Goal: Task Accomplishment & Management: Manage account settings

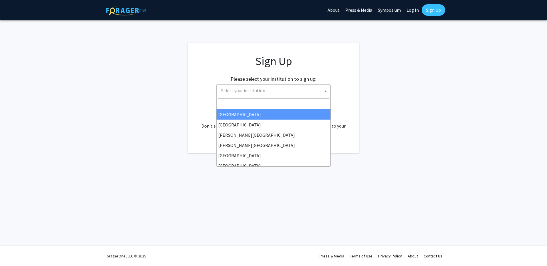
click at [303, 91] on span "Select your institution" at bounding box center [275, 91] width 112 height 12
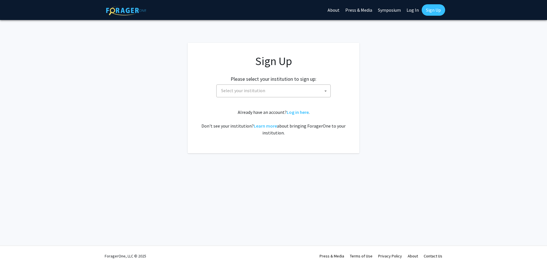
click at [289, 94] on span "Select your institution" at bounding box center [275, 91] width 112 height 12
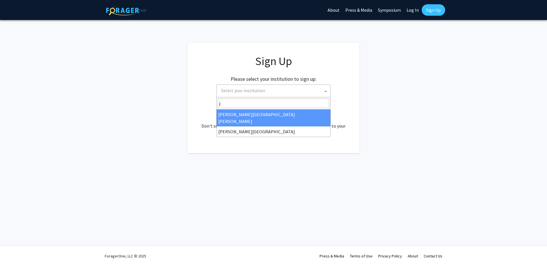
type input "j"
select select "1"
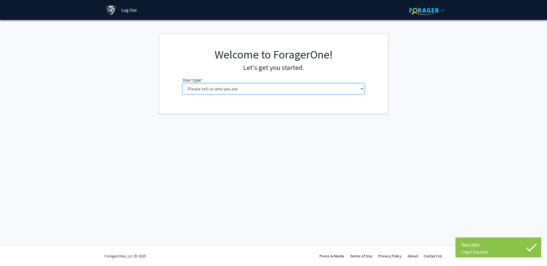
click at [268, 87] on select "Please tell us who you are Undergraduate Student Master's Student Doctoral Cand…" at bounding box center [273, 88] width 182 height 11
select select "2: masters"
click at [182, 83] on select "Please tell us who you are Undergraduate Student Master's Student Doctoral Cand…" at bounding box center [273, 88] width 182 height 11
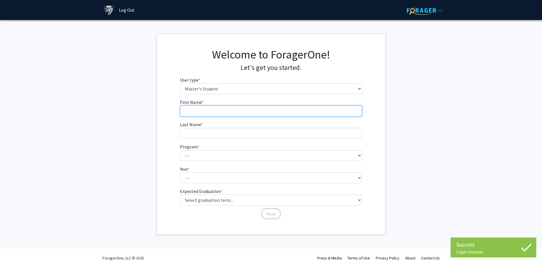
click at [249, 111] on input "First Name * required" at bounding box center [271, 111] width 182 height 11
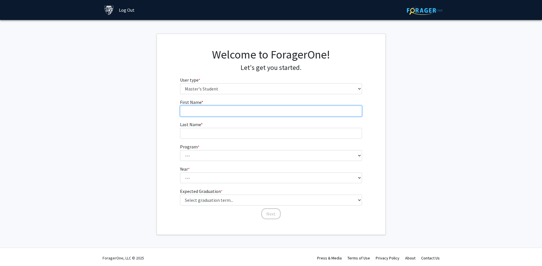
click at [219, 112] on input "First Name * required" at bounding box center [271, 111] width 182 height 11
type input "y"
type input "Yutong"
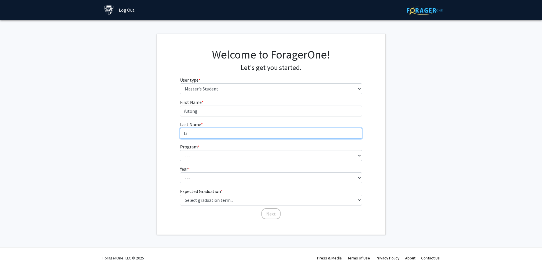
type input "Li"
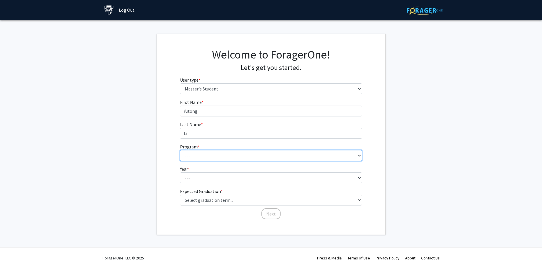
click at [222, 155] on select "--- Anatomy Education Applied and Computational Mathematics Applied Biomedical …" at bounding box center [271, 155] width 182 height 11
select select "4: 4"
click at [180, 150] on select "--- Anatomy Education Applied and Computational Mathematics Applied Biomedical …" at bounding box center [271, 155] width 182 height 11
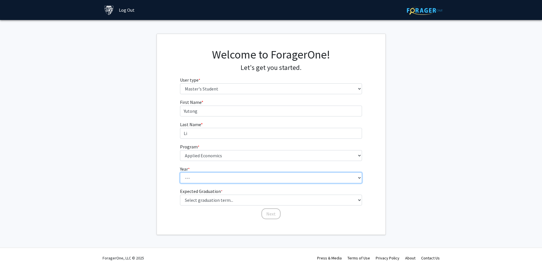
click at [188, 175] on select "--- First Year Second Year" at bounding box center [271, 178] width 182 height 11
select select "2: second_year"
click at [180, 173] on select "--- First Year Second Year" at bounding box center [271, 178] width 182 height 11
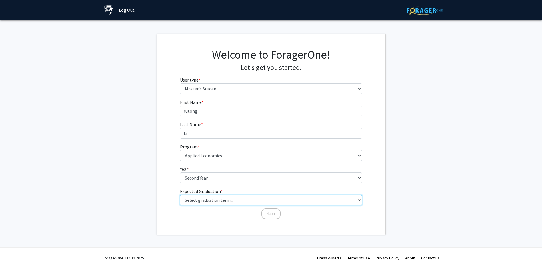
click at [195, 199] on select "Select graduation term... Spring 2025 Summer 2025 Fall 2025 Winter 2025 Spring …" at bounding box center [271, 200] width 182 height 11
select select "6: summer_2026"
click at [180, 195] on select "Select graduation term... Spring 2025 Summer 2025 Fall 2025 Winter 2025 Spring …" at bounding box center [271, 200] width 182 height 11
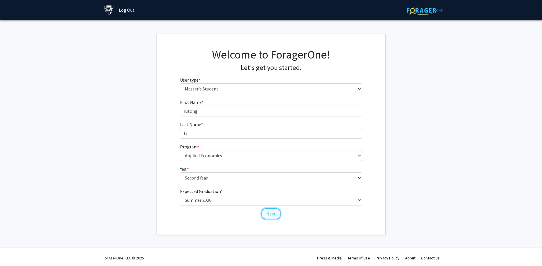
click at [267, 213] on button "Next" at bounding box center [271, 214] width 19 height 11
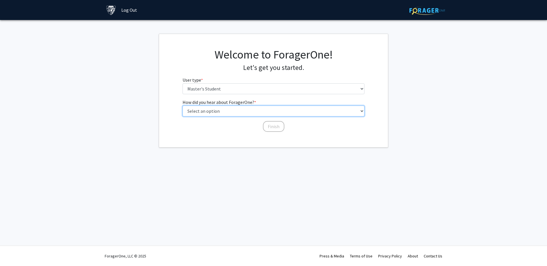
click at [226, 109] on select "Select an option Peer/student recommendation Faculty/staff recommendation Unive…" at bounding box center [273, 111] width 182 height 11
select select "3: university_website"
click at [182, 106] on select "Select an option Peer/student recommendation Faculty/staff recommendation Unive…" at bounding box center [273, 111] width 182 height 11
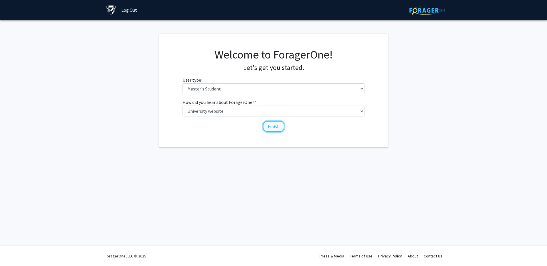
click at [273, 123] on button "Finish" at bounding box center [273, 126] width 21 height 11
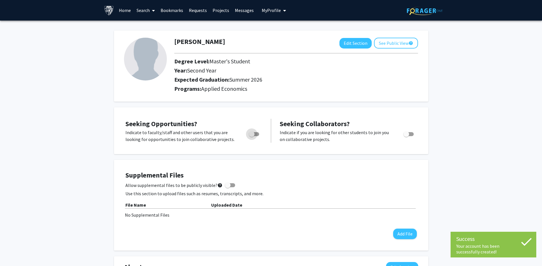
click at [255, 134] on span "Toggle" at bounding box center [254, 134] width 10 height 4
click at [252, 136] on input "Are you actively seeking opportunities?" at bounding box center [252, 136] width 0 height 0
checkbox input "true"
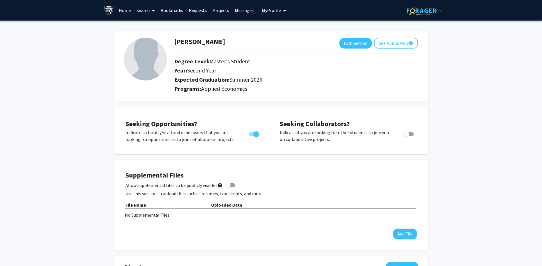
click at [406, 135] on span "Toggle" at bounding box center [407, 135] width 6 height 6
click at [406, 136] on input "Would you like to receive other student requests to work with you?" at bounding box center [406, 136] width 0 height 0
checkbox input "true"
click at [155, 66] on img at bounding box center [145, 59] width 43 height 43
click at [347, 44] on button "Edit Section" at bounding box center [356, 43] width 32 height 11
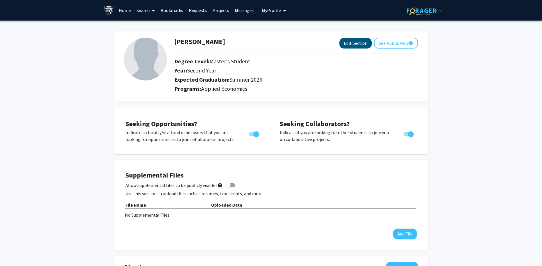
select select "second_year"
select select "34: summer_2026"
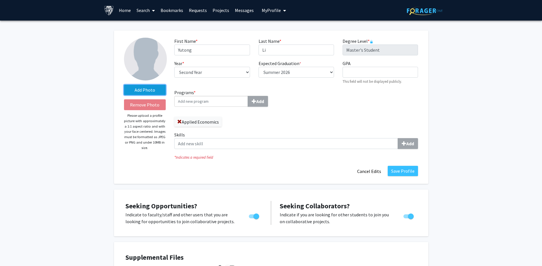
click at [148, 90] on label "Add Photo" at bounding box center [145, 90] width 42 height 10
click at [0, 0] on input "Add Photo" at bounding box center [0, 0] width 0 height 0
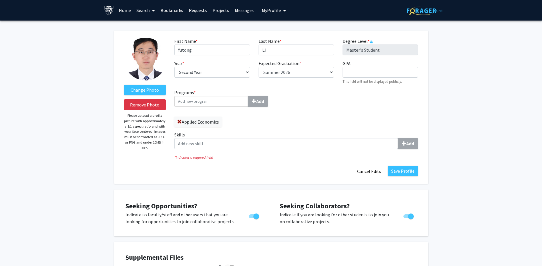
click at [153, 64] on img at bounding box center [145, 59] width 43 height 43
drag, startPoint x: 294, startPoint y: 91, endPoint x: 301, endPoint y: 91, distance: 6.9
click at [294, 91] on div "Programs * Add Applied Economics" at bounding box center [233, 110] width 126 height 42
click at [350, 74] on input "GPA required" at bounding box center [380, 72] width 75 height 11
click at [340, 99] on div "Programs * Add Applied Economics Skills Add" at bounding box center [296, 121] width 252 height 65
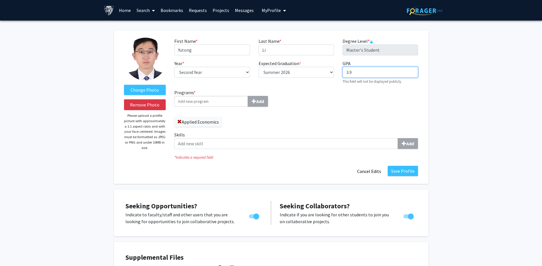
click at [358, 77] on input "3.9" at bounding box center [380, 72] width 75 height 11
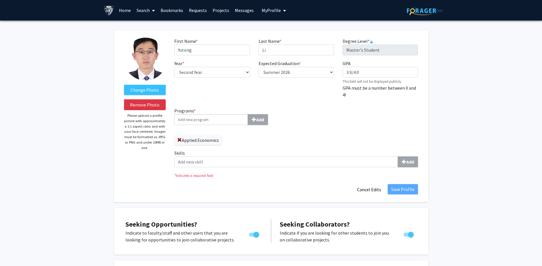
click at [363, 124] on div "Programs * Add Applied Economics Skills Add" at bounding box center [296, 140] width 252 height 65
click at [375, 72] on input "3.9/4.0" at bounding box center [380, 72] width 75 height 11
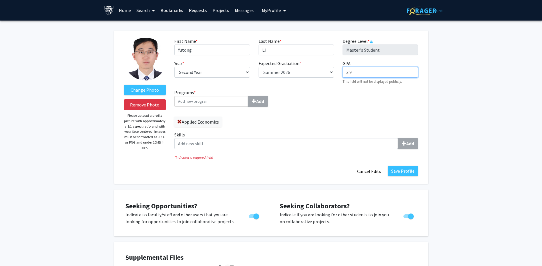
type input "3.9"
click at [365, 115] on div "Programs * Add Applied Economics Skills Add" at bounding box center [296, 121] width 252 height 65
click at [218, 103] on input "Programs * Add" at bounding box center [211, 101] width 74 height 11
click at [226, 102] on input "Programs * Add" at bounding box center [211, 101] width 74 height 11
click at [228, 101] on input "Programs * Add" at bounding box center [211, 101] width 74 height 11
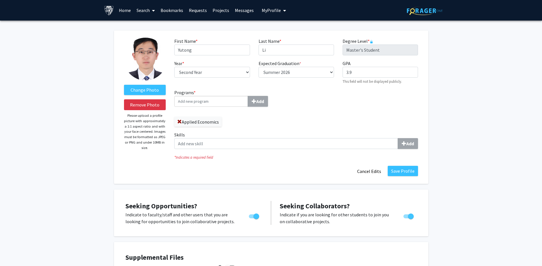
click at [205, 123] on label "Applied Economics" at bounding box center [197, 122] width 47 height 10
click at [251, 116] on div "Applied Economics" at bounding box center [233, 119] width 118 height 15
click at [257, 124] on div "Applied Economics" at bounding box center [233, 119] width 118 height 15
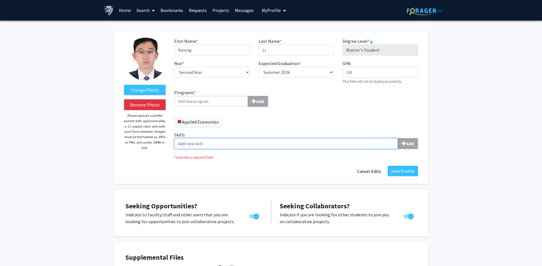
click at [236, 140] on input "Skills Add" at bounding box center [286, 143] width 224 height 11
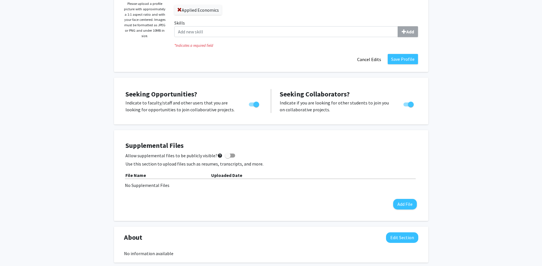
scroll to position [114, 0]
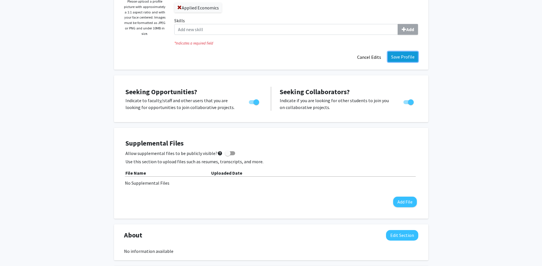
click at [403, 59] on button "Save Profile" at bounding box center [403, 57] width 30 height 10
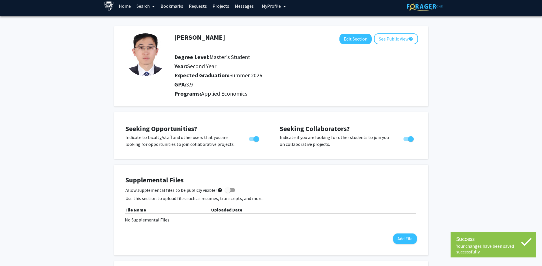
scroll to position [0, 0]
